Goal: Find specific page/section: Find specific page/section

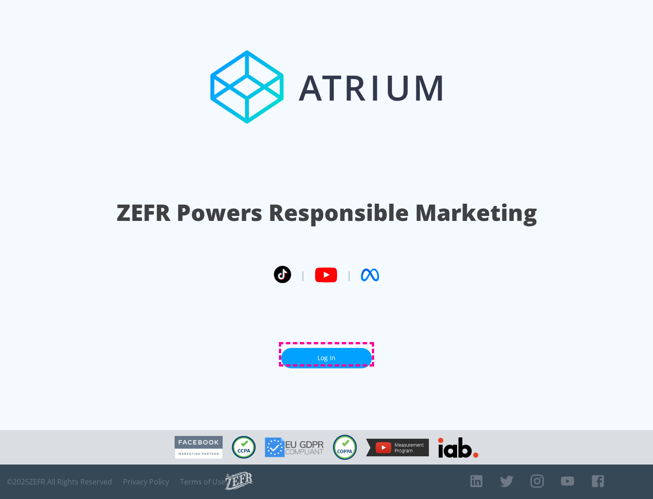
click at [326, 354] on link "Log In" at bounding box center [326, 358] width 91 height 20
